Goal: Information Seeking & Learning: Learn about a topic

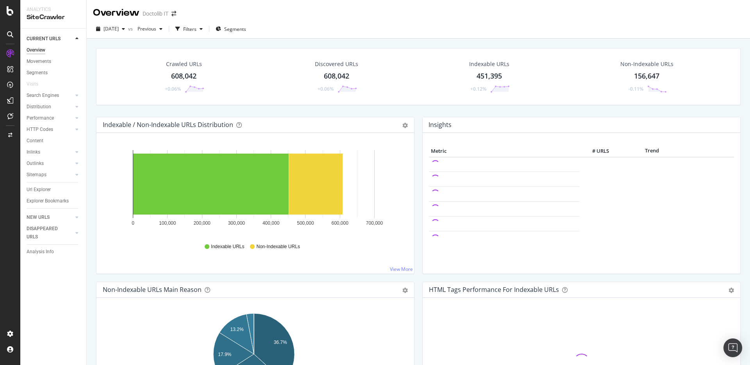
click at [408, 106] on div "Crawled URLs 608,042 +0.06% Discovered URLs 608,042 +0.06% Indexable URLs 451,3…" at bounding box center [418, 82] width 652 height 69
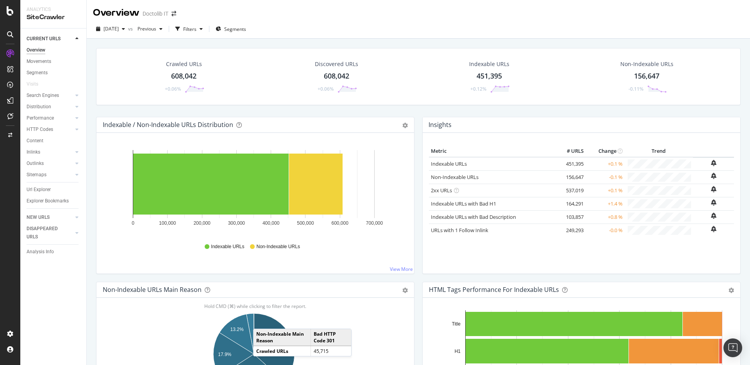
click at [150, 106] on div "Crawled URLs 608,042 +0.06% Discovered URLs 608,042 +0.06% Indexable URLs 451,3…" at bounding box center [418, 82] width 652 height 69
click at [45, 59] on div "Movements" at bounding box center [39, 61] width 25 height 8
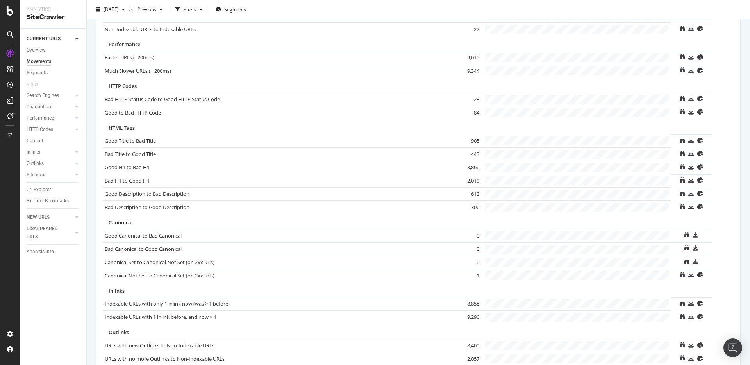
scroll to position [466, 0]
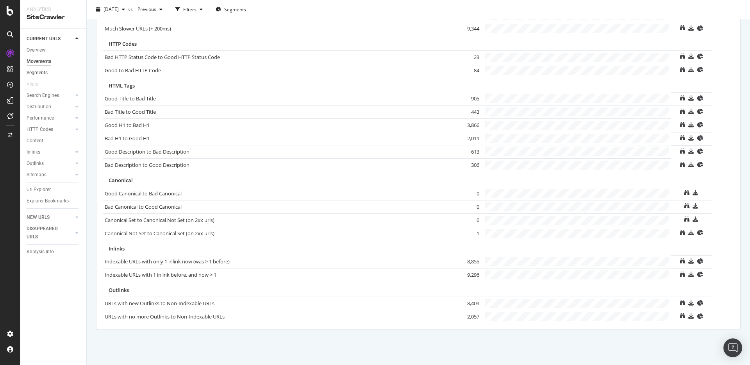
click at [53, 71] on link "Segments" at bounding box center [54, 73] width 54 height 8
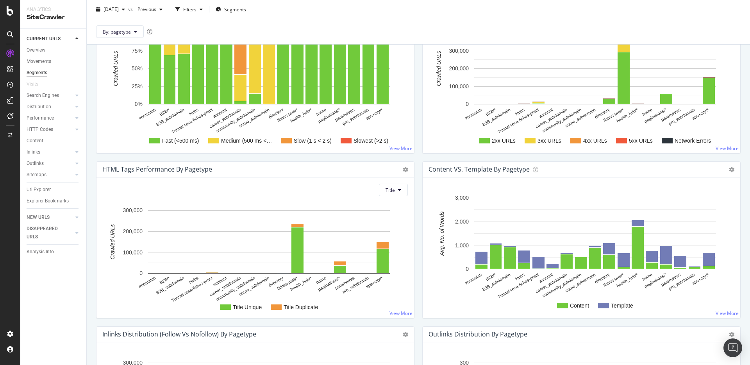
scroll to position [689, 0]
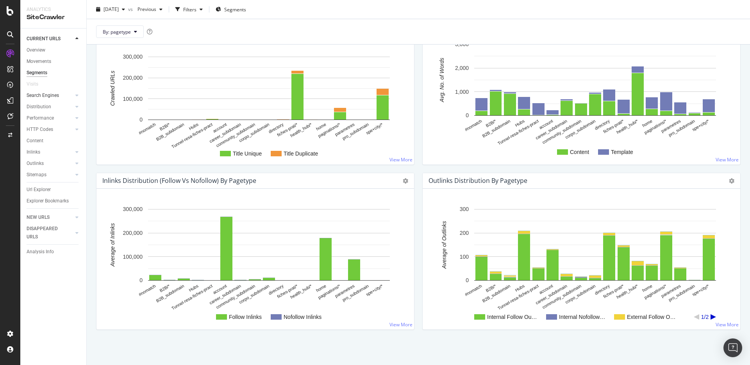
click at [61, 96] on link "Search Engines" at bounding box center [50, 95] width 46 height 8
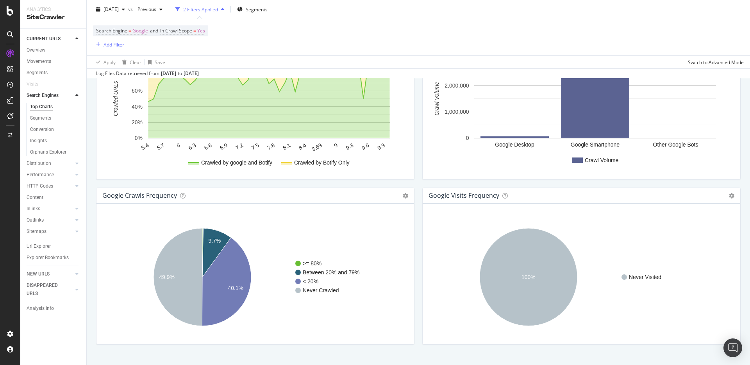
scroll to position [874, 0]
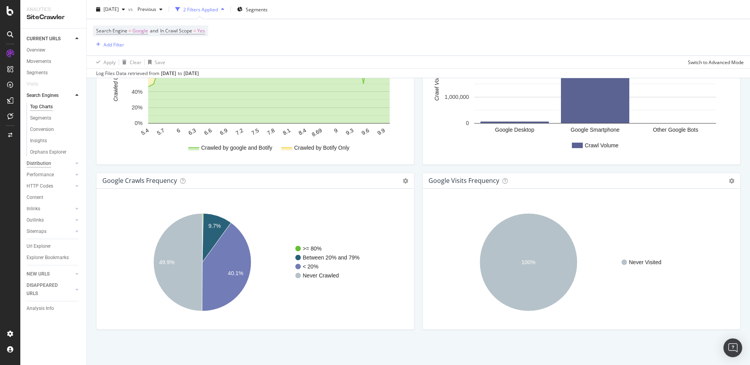
click at [50, 166] on div "Distribution" at bounding box center [39, 163] width 25 height 8
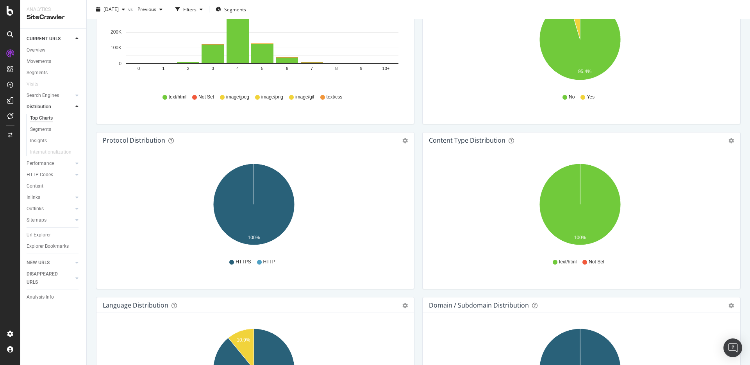
scroll to position [483, 0]
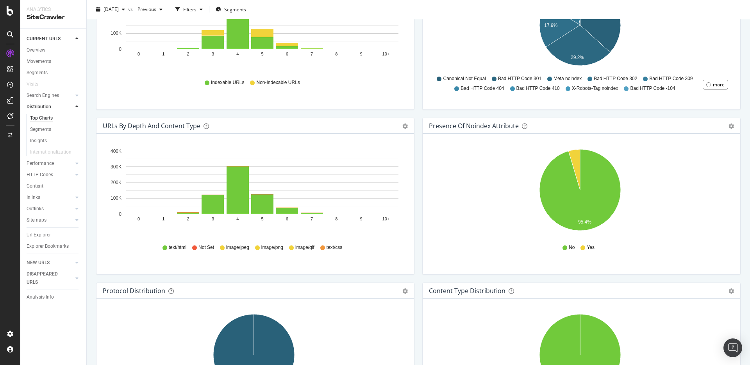
click at [59, 163] on link "Performance" at bounding box center [50, 163] width 46 height 8
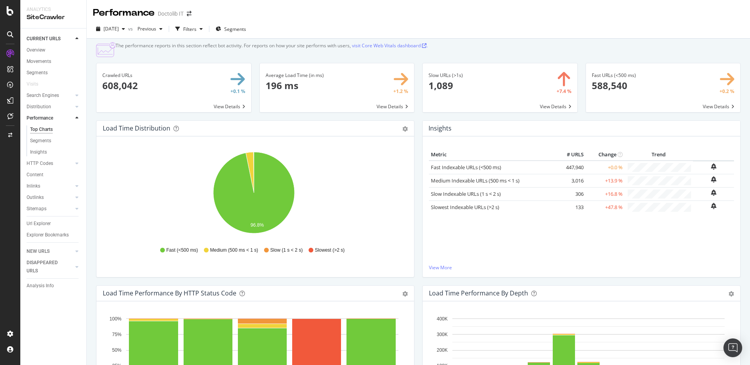
click at [41, 169] on div "Content" at bounding box center [57, 174] width 60 height 11
click at [40, 165] on div "HTTP Codes" at bounding box center [40, 163] width 27 height 8
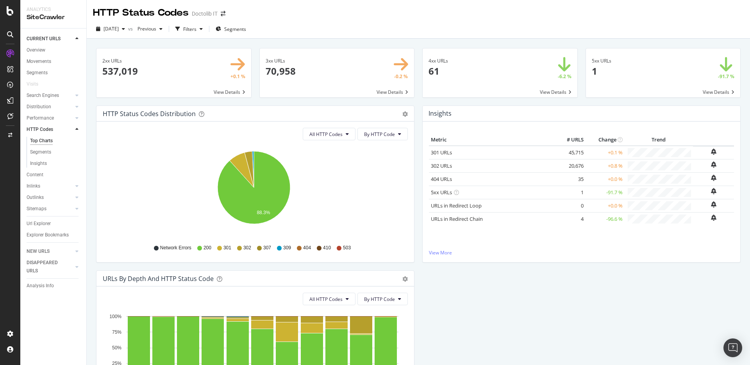
click at [61, 179] on div "Content" at bounding box center [57, 174] width 60 height 11
click at [61, 178] on link "Content" at bounding box center [54, 175] width 54 height 8
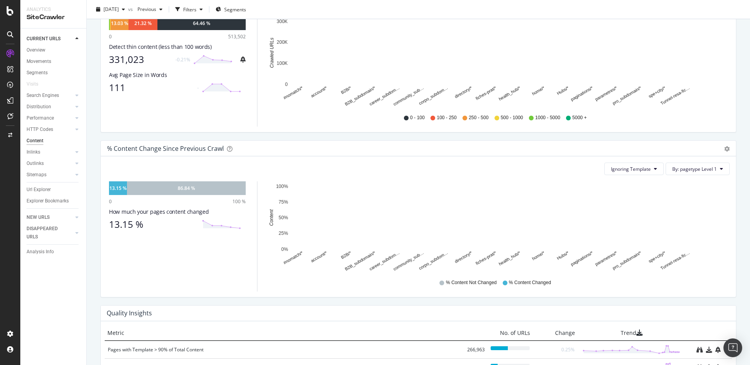
scroll to position [429, 0]
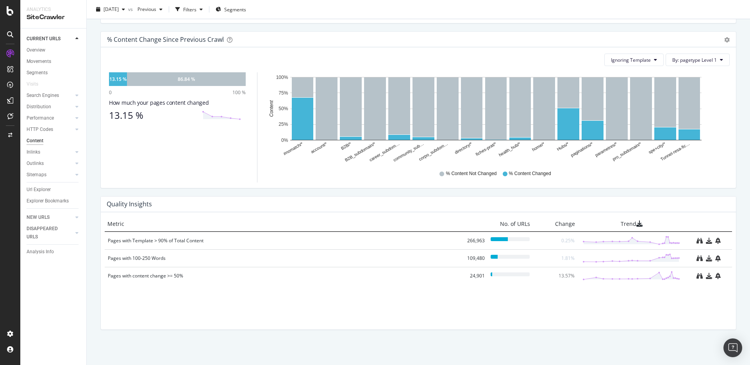
click at [8, 148] on div at bounding box center [10, 187] width 19 height 280
click at [39, 150] on div "Inlinks" at bounding box center [34, 152] width 14 height 8
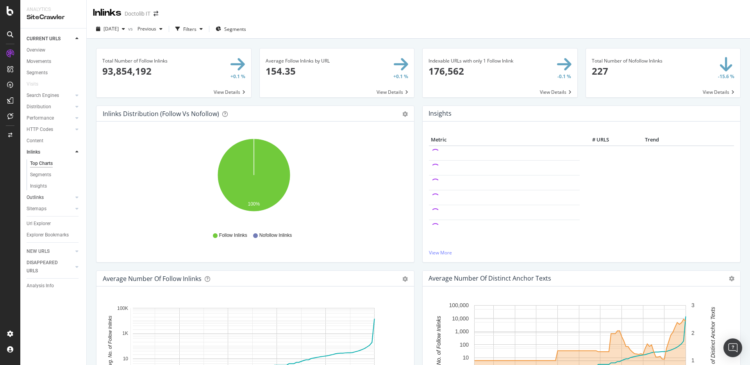
click at [61, 196] on link "Outlinks" at bounding box center [50, 197] width 46 height 8
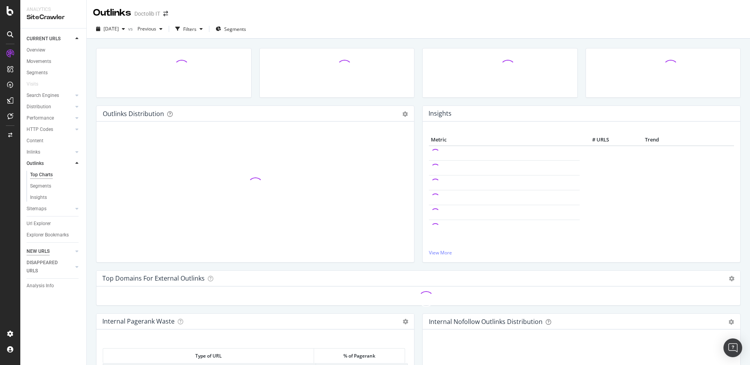
click at [41, 255] on div "NEW URLS" at bounding box center [38, 251] width 23 height 8
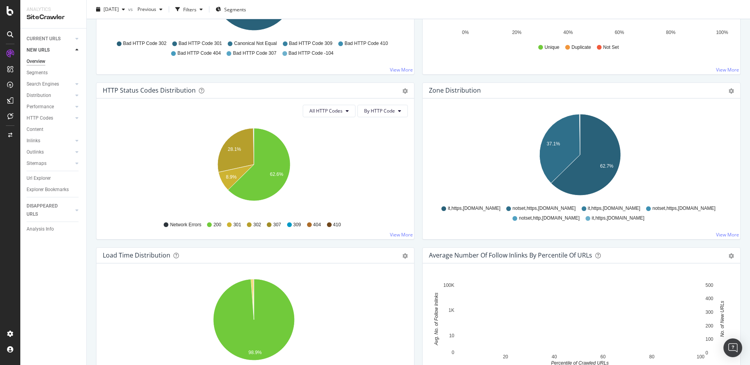
scroll to position [575, 0]
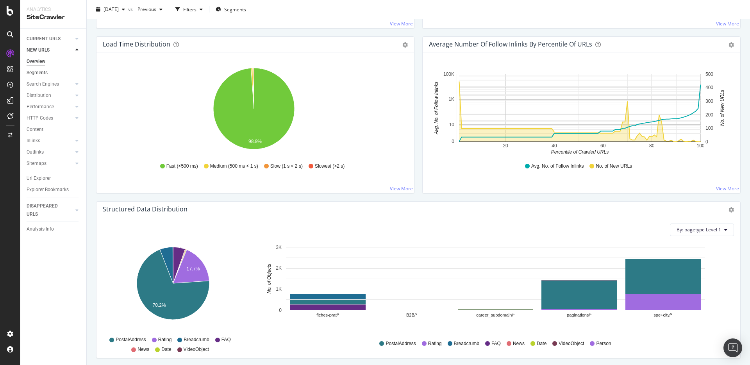
click at [48, 70] on link "Segments" at bounding box center [54, 73] width 54 height 8
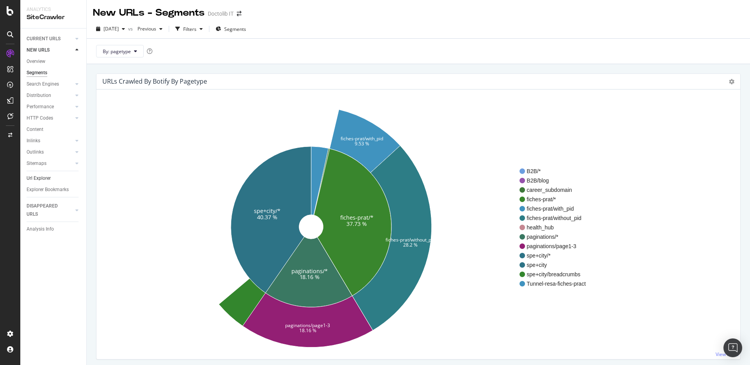
click at [60, 175] on link "Url Explorer" at bounding box center [54, 178] width 54 height 8
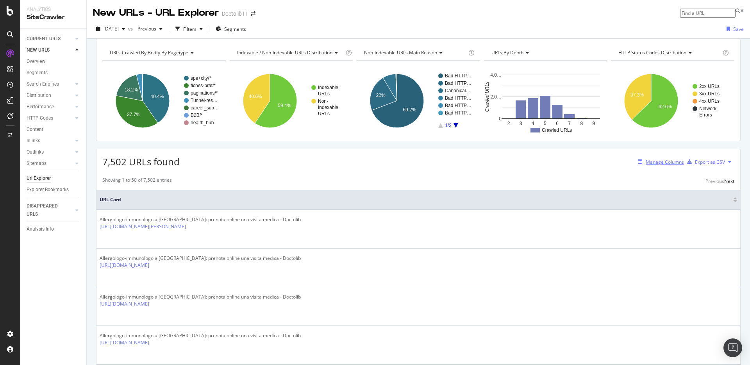
click at [651, 166] on button "Manage Columns" at bounding box center [659, 161] width 49 height 9
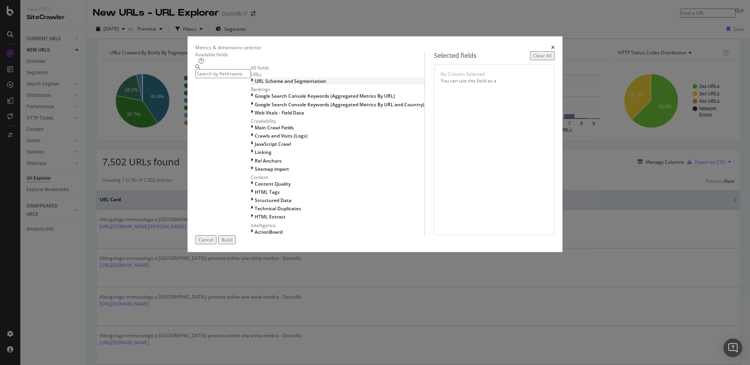
click at [284, 84] on span "URL Scheme and Segmentation" at bounding box center [290, 81] width 71 height 7
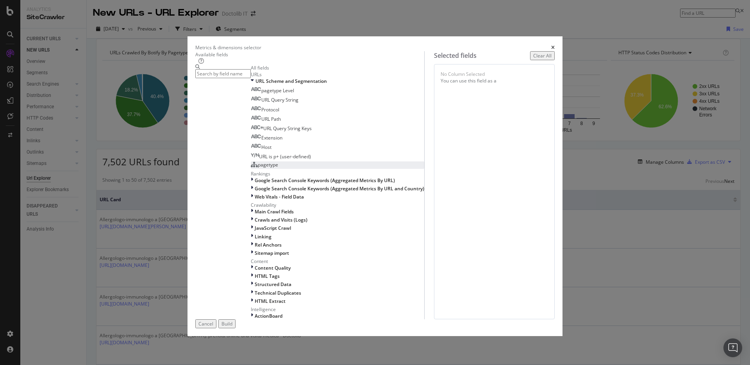
click at [258, 168] on div "pagetype" at bounding box center [264, 164] width 27 height 7
click at [232, 322] on div "Build" at bounding box center [227, 323] width 11 height 7
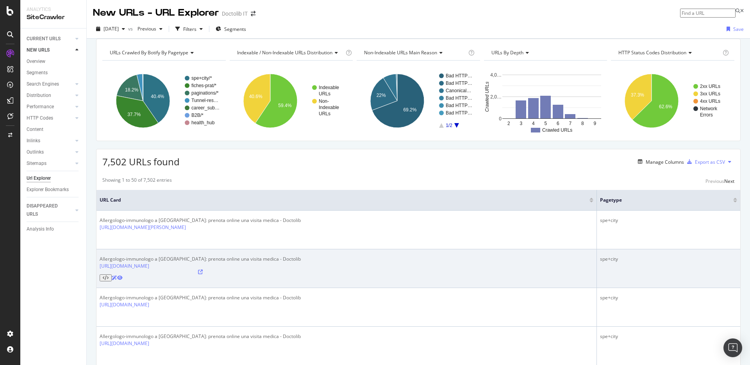
click at [97, 262] on td "Allergologo-immunologo a Sassari: prenota online una visita medica - Doctolib h…" at bounding box center [347, 268] width 500 height 39
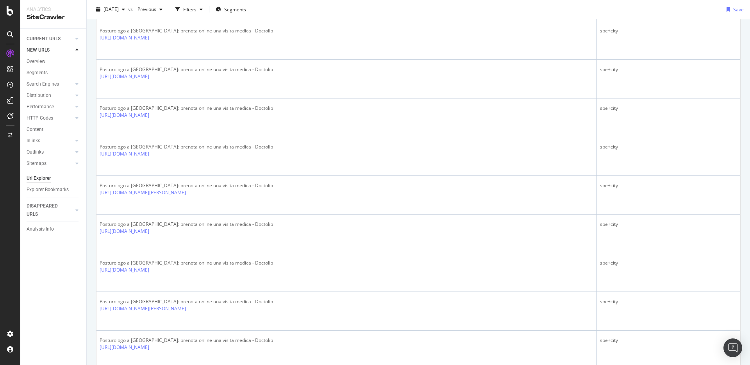
scroll to position [1281, 0]
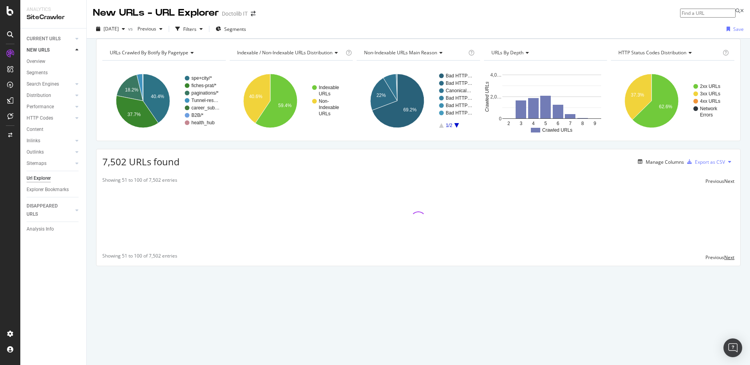
scroll to position [0, 0]
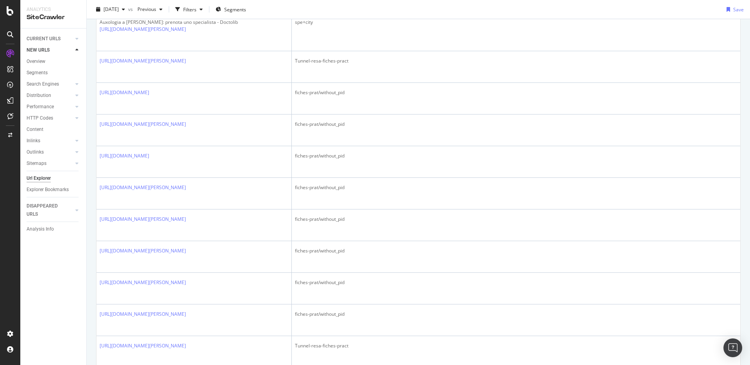
scroll to position [1596, 0]
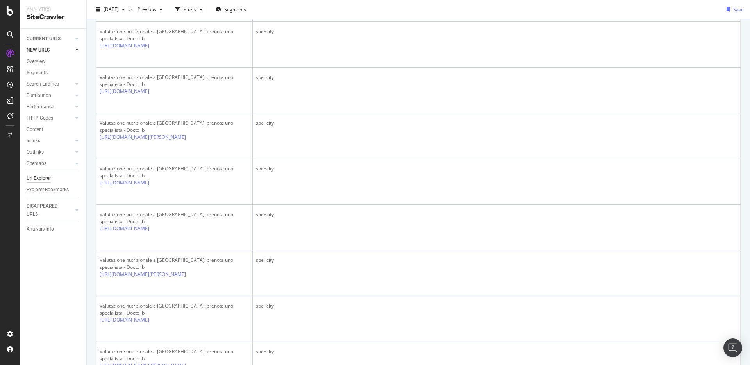
scroll to position [1898, 0]
click at [45, 105] on div "LogAnalyzer" at bounding box center [44, 102] width 30 height 8
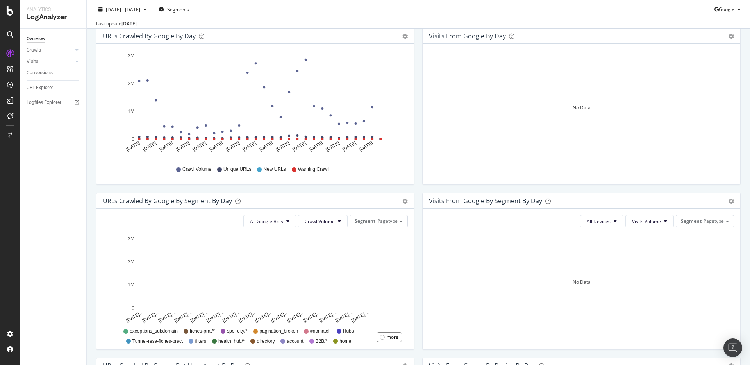
scroll to position [173, 0]
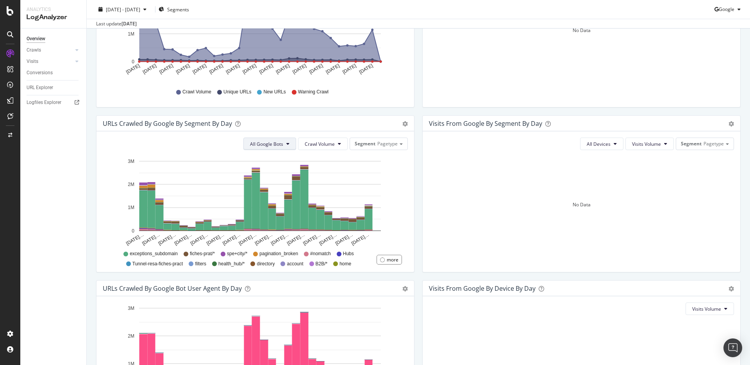
click at [289, 144] on button "All Google Bots" at bounding box center [269, 144] width 53 height 13
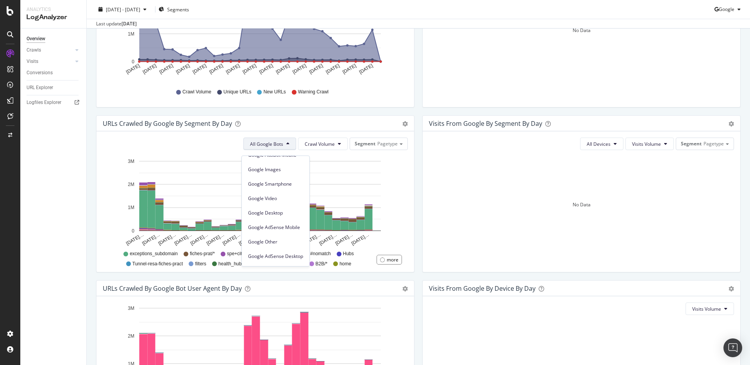
scroll to position [0, 0]
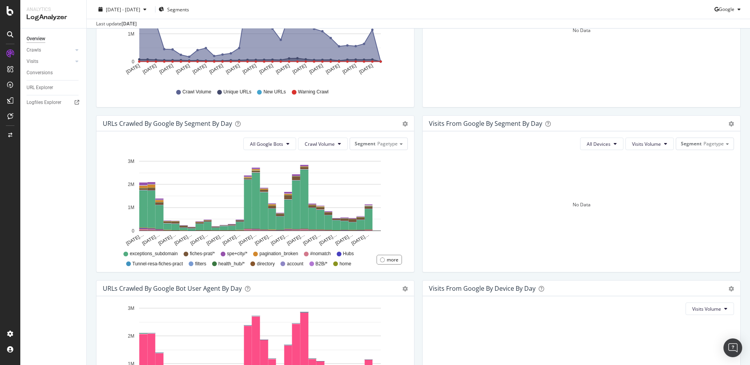
click at [268, 125] on div "URLs Crawled by Google By Segment By Day" at bounding box center [247, 124] width 288 height 8
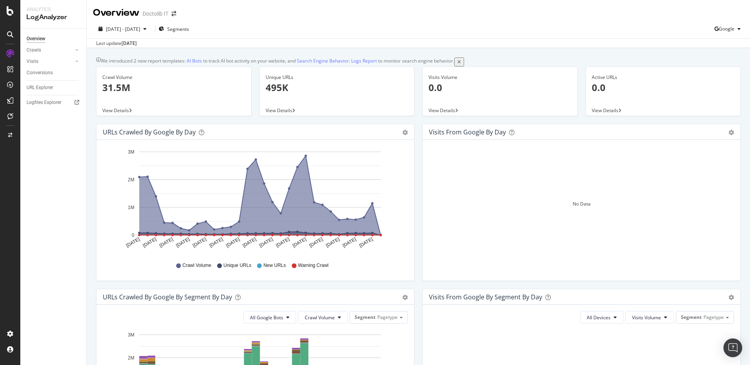
click at [59, 45] on div "Crawls" at bounding box center [57, 50] width 60 height 11
click at [65, 50] on div at bounding box center [69, 50] width 8 height 8
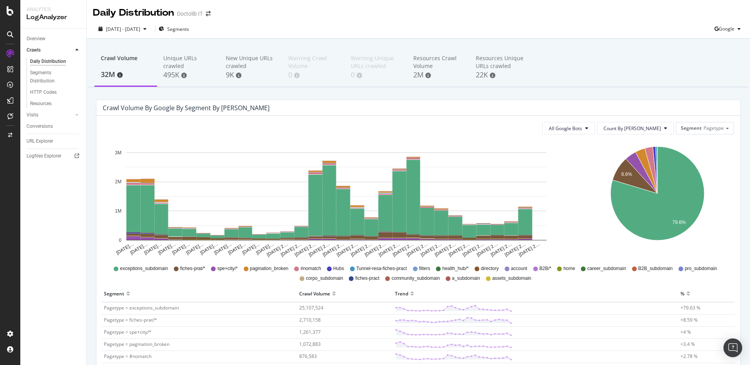
click at [88, 224] on div "Crawl Volume 32M Unique URLs crawled 495K New Unique URLs crawled 9K Warning Cr…" at bounding box center [418, 329] width 663 height 581
click at [39, 72] on div "Segments Distribution" at bounding box center [51, 77] width 43 height 16
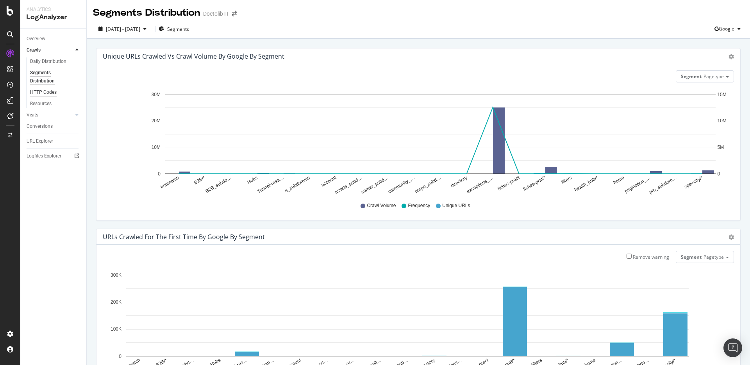
click at [50, 96] on div "HTTP Codes" at bounding box center [43, 92] width 27 height 8
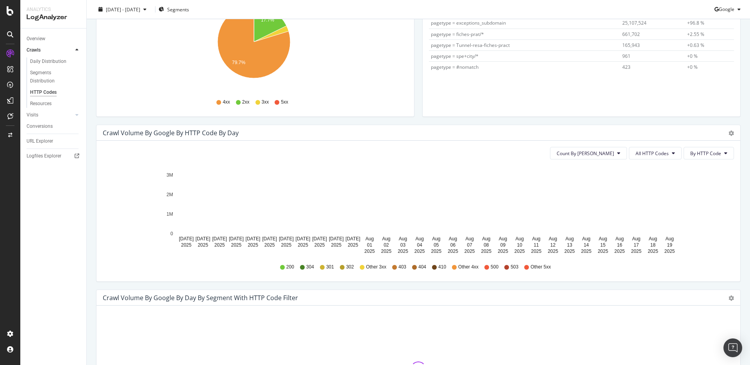
scroll to position [148, 0]
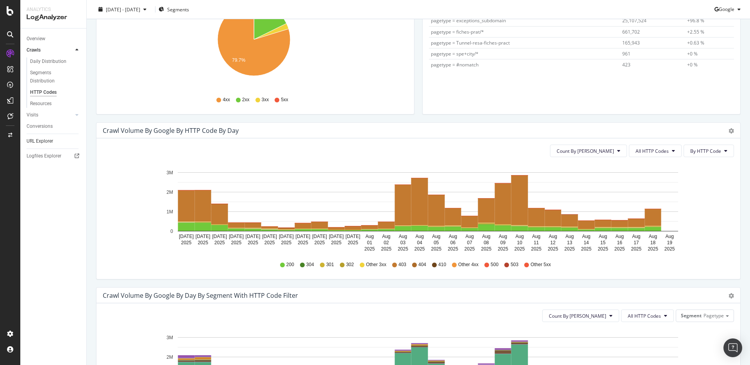
click at [54, 139] on link "URL Explorer" at bounding box center [54, 141] width 54 height 8
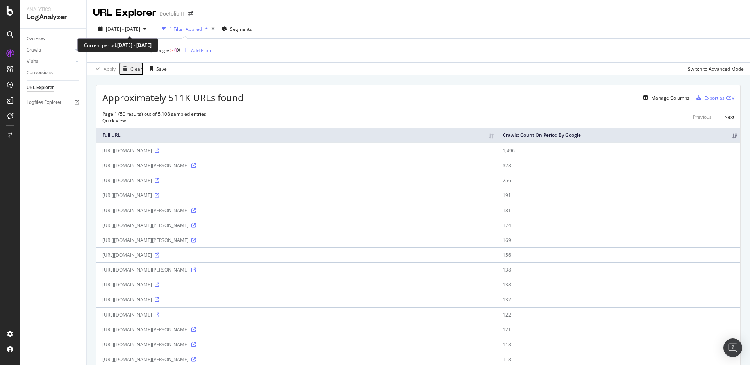
click at [130, 35] on div "2025 Jul. 21st - Aug. 19th 1 Filter Applied Segments" at bounding box center [418, 31] width 663 height 16
click at [132, 32] on div "2025 Jul. 21st - Aug. 19th" at bounding box center [122, 29] width 54 height 7
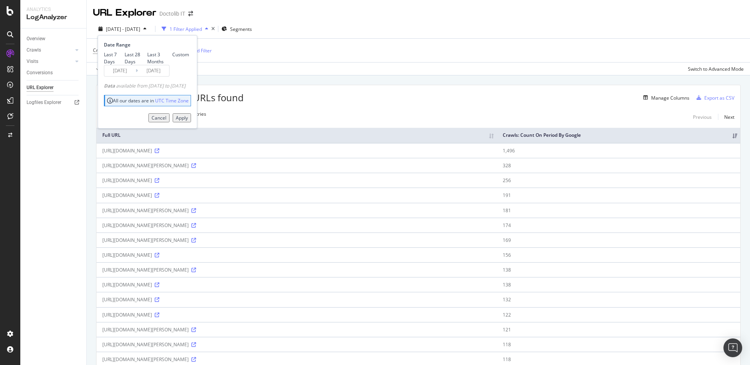
click at [125, 51] on div "Last 7 Days" at bounding box center [114, 57] width 21 height 13
type input "2025/08/13"
click at [188, 121] on div "Apply" at bounding box center [182, 117] width 12 height 7
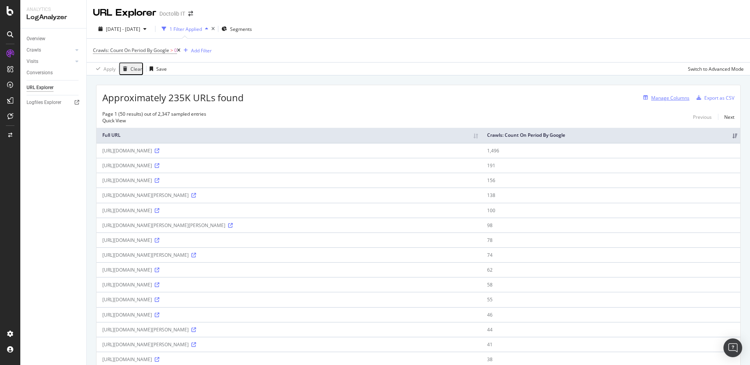
click at [651, 98] on div "Manage Columns" at bounding box center [670, 98] width 38 height 7
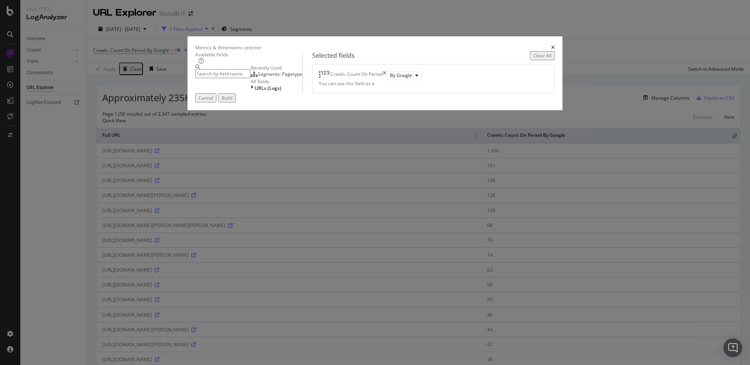
click at [302, 77] on div "Segments: Pagetype" at bounding box center [277, 74] width 52 height 6
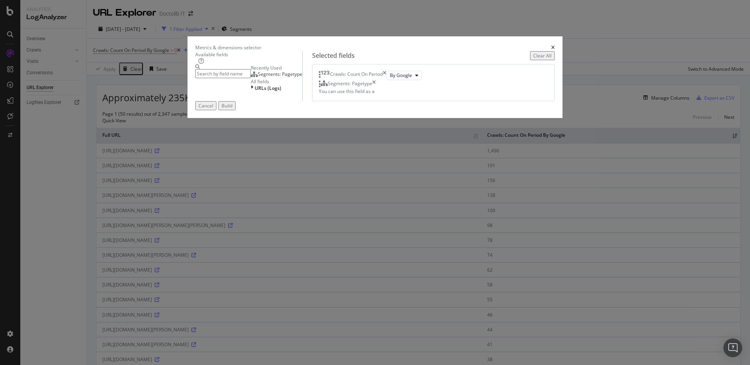
click at [232, 109] on div "Build" at bounding box center [227, 105] width 11 height 7
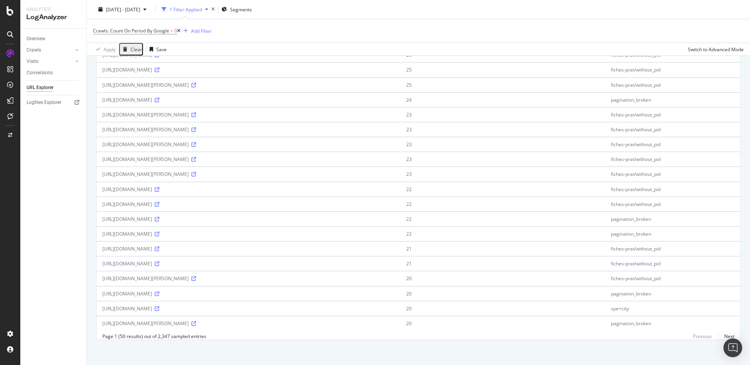
scroll to position [563, 0]
click at [729, 334] on div "Page 1 (50 results) out of 2,347 sampled entries Previous Next" at bounding box center [419, 334] width 644 height 7
click at [723, 332] on link "Next" at bounding box center [726, 333] width 16 height 11
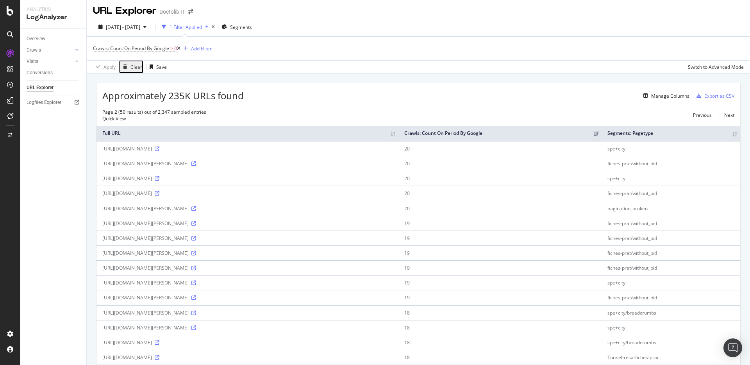
scroll to position [0, 0]
click at [32, 88] on div "ActionBoard" at bounding box center [44, 90] width 30 height 8
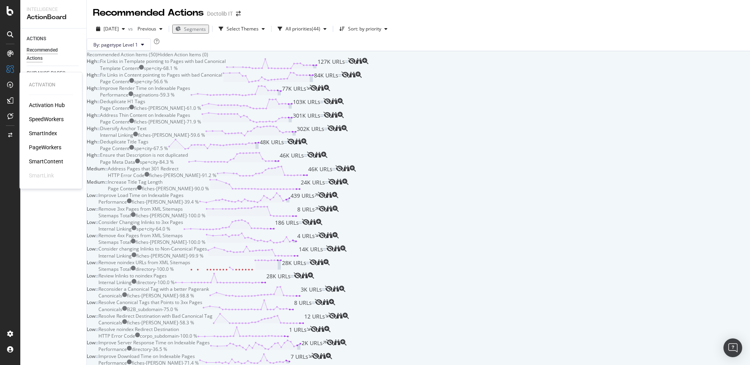
click at [45, 118] on div "SpeedWorkers" at bounding box center [46, 119] width 35 height 8
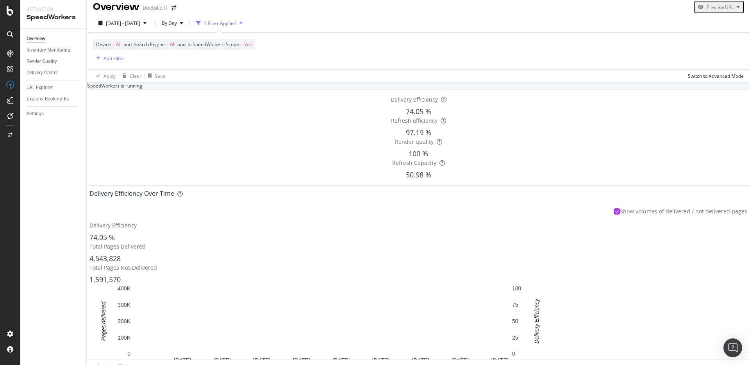
scroll to position [128, 0]
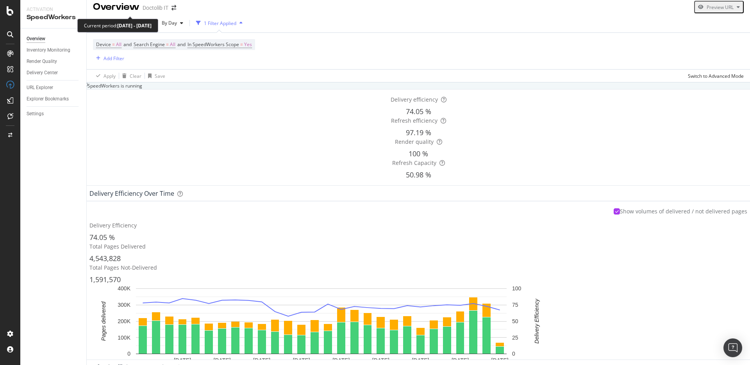
click at [140, 20] on span "2025 Jul. 24th - Aug. 20th" at bounding box center [123, 23] width 34 height 7
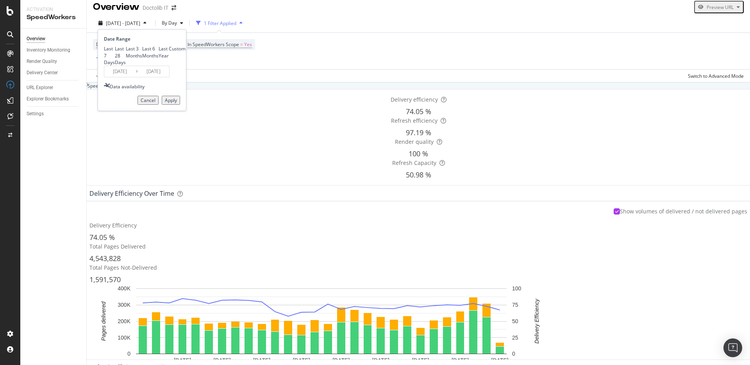
click at [142, 59] on div "Last 6 Months" at bounding box center [150, 51] width 16 height 13
type input "2025/02/21"
click at [154, 105] on div "Cancel Apply" at bounding box center [142, 97] width 76 height 15
click at [162, 105] on button "Apply" at bounding box center [171, 100] width 18 height 9
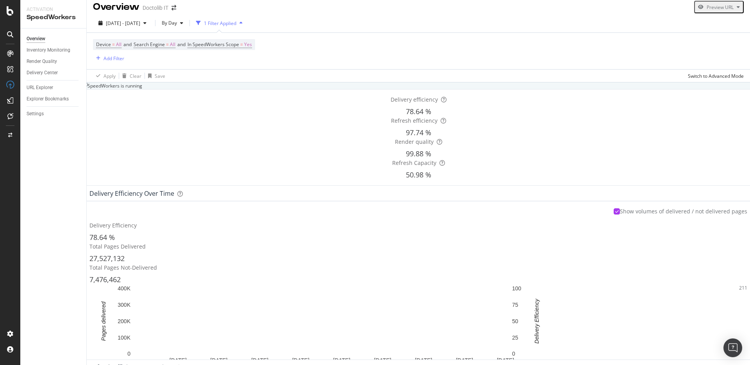
scroll to position [397, 0]
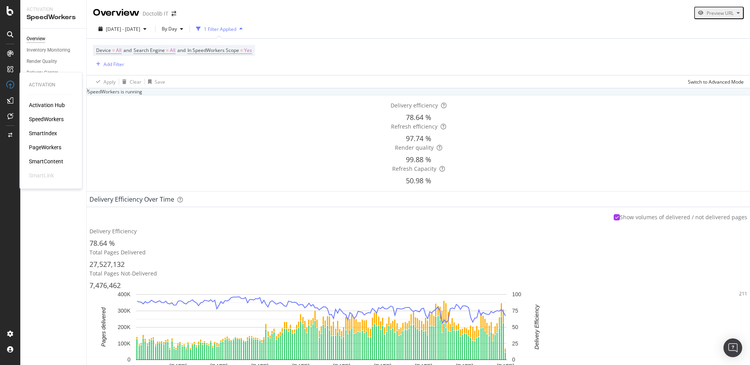
click at [41, 145] on div "PageWorkers" at bounding box center [45, 147] width 32 height 8
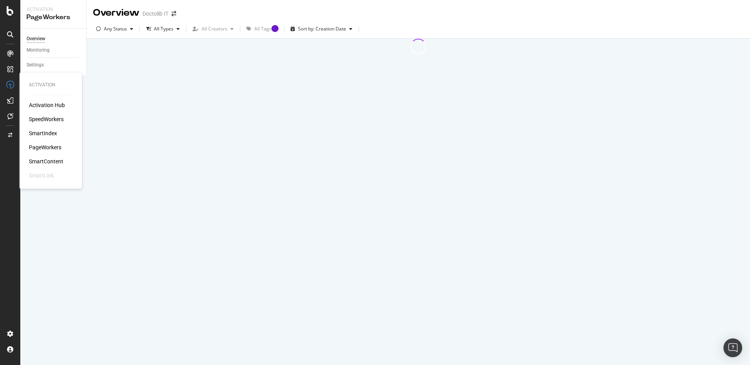
click at [45, 161] on div "SmartContent" at bounding box center [46, 161] width 34 height 8
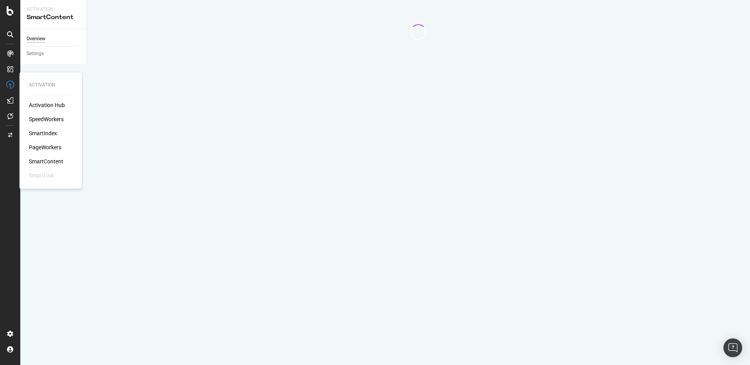
click at [46, 150] on div "PageWorkers" at bounding box center [45, 147] width 32 height 8
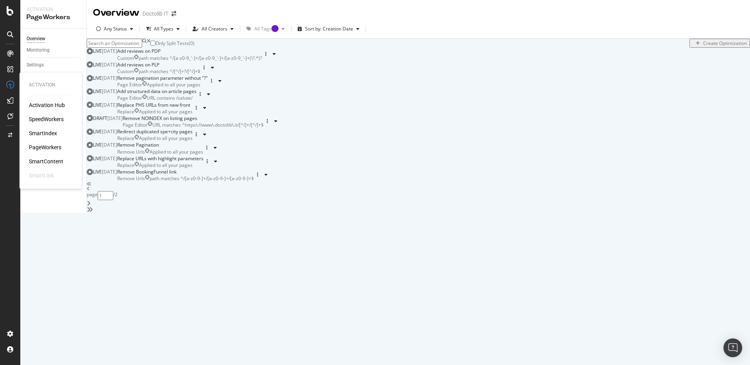
click at [57, 148] on div "PageWorkers" at bounding box center [45, 147] width 32 height 8
click at [61, 51] on link "Monitoring" at bounding box center [54, 50] width 54 height 8
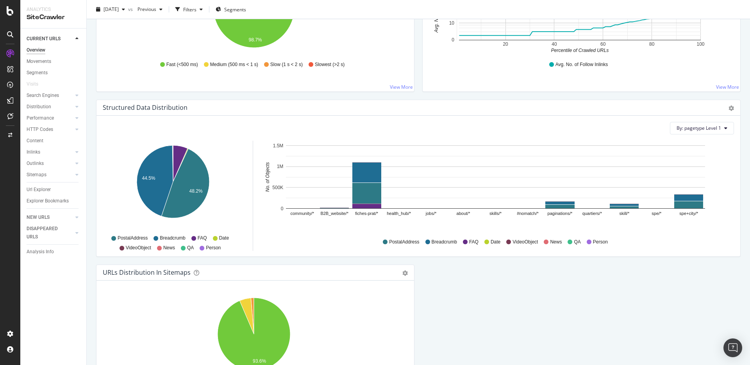
scroll to position [769, 0]
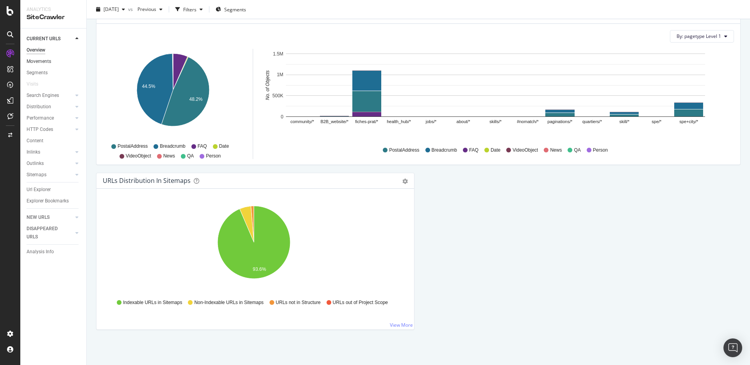
click at [52, 63] on link "Movements" at bounding box center [54, 61] width 54 height 8
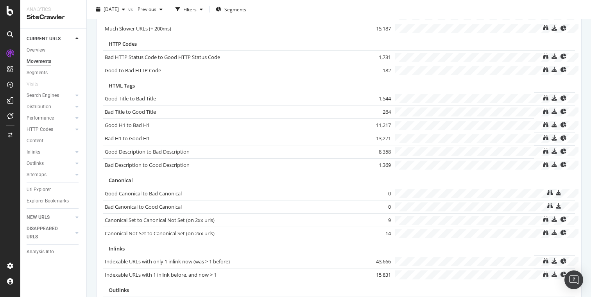
scroll to position [466, 0]
